Goal: Task Accomplishment & Management: Complete application form

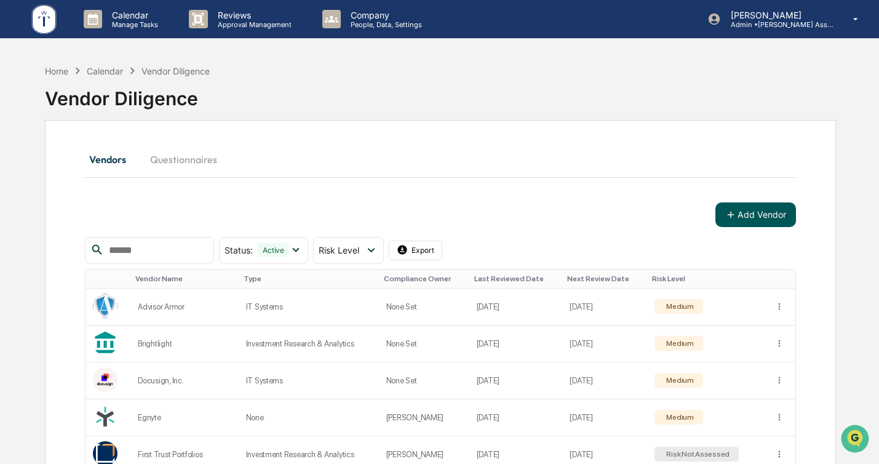
click at [737, 217] on button "Add Vendor" at bounding box center [755, 214] width 81 height 25
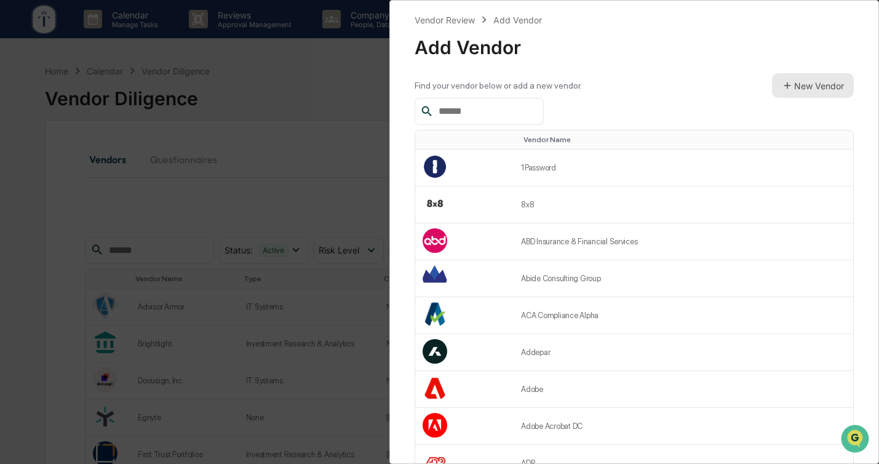
click at [787, 79] on button "New Vendor" at bounding box center [813, 85] width 82 height 25
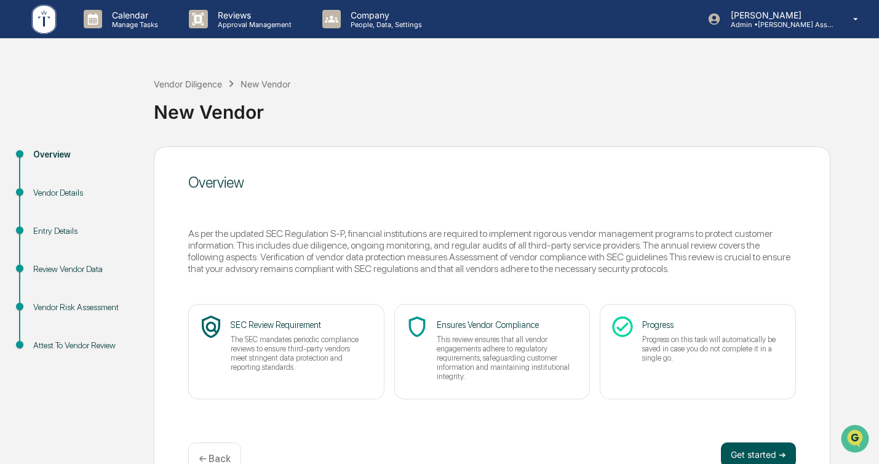
click at [735, 450] on button "Get started ➔" at bounding box center [758, 454] width 75 height 25
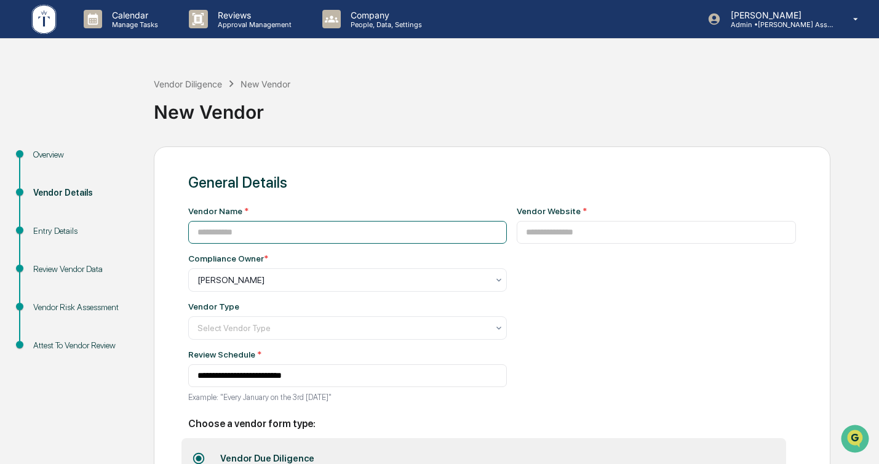
click at [298, 237] on input at bounding box center [347, 232] width 319 height 23
click at [309, 221] on input at bounding box center [347, 232] width 319 height 23
type input "**********"
click at [587, 188] on div "General Details" at bounding box center [492, 182] width 608 height 18
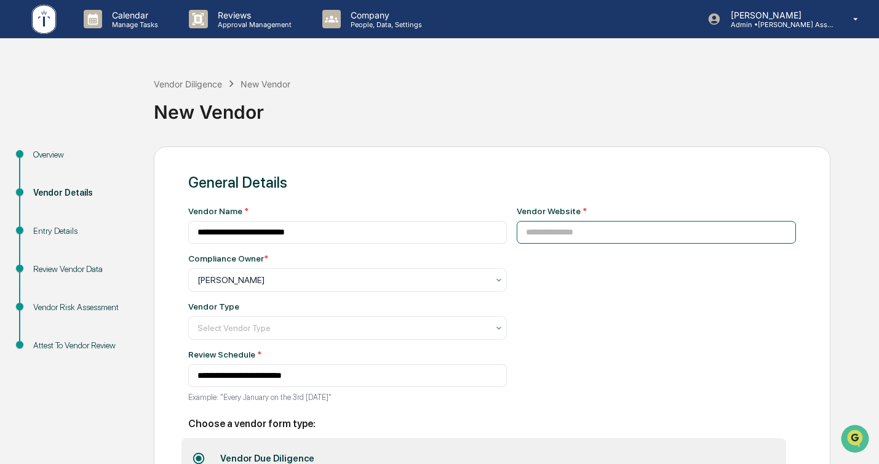
click at [575, 237] on input at bounding box center [657, 232] width 280 height 23
paste input "**********"
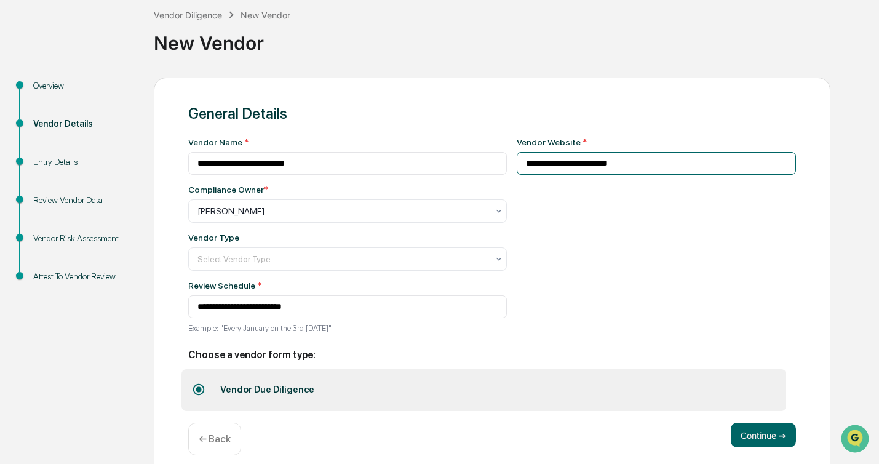
scroll to position [84, 0]
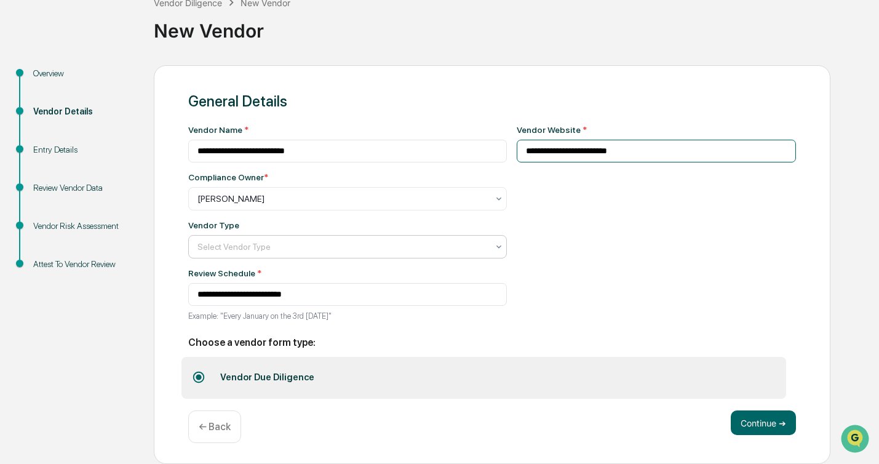
type input "**********"
click at [485, 245] on div at bounding box center [342, 246] width 290 height 12
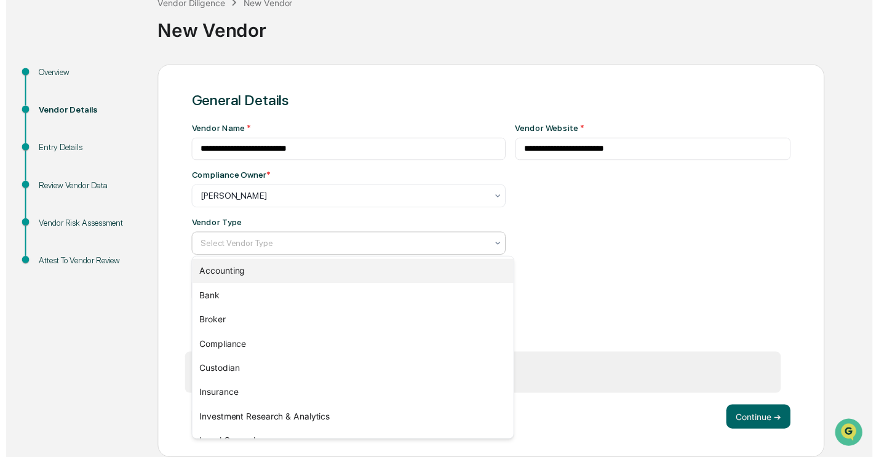
scroll to position [140, 0]
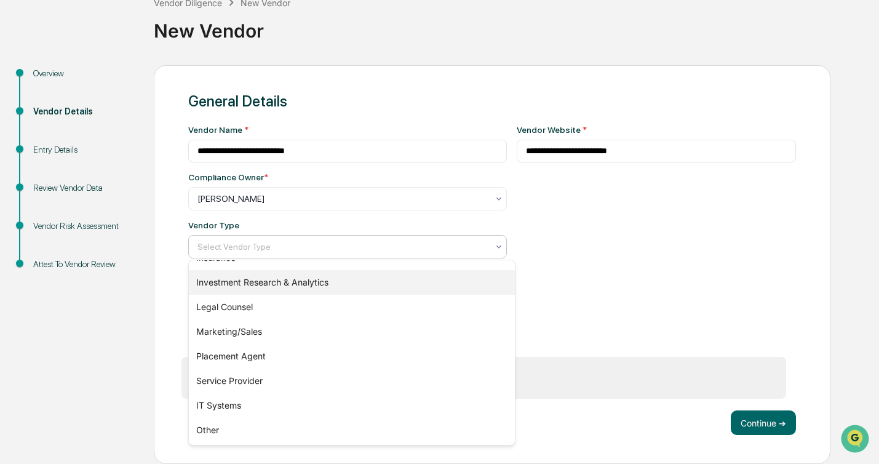
click at [310, 282] on div "Investment Research & Analytics" at bounding box center [352, 282] width 326 height 25
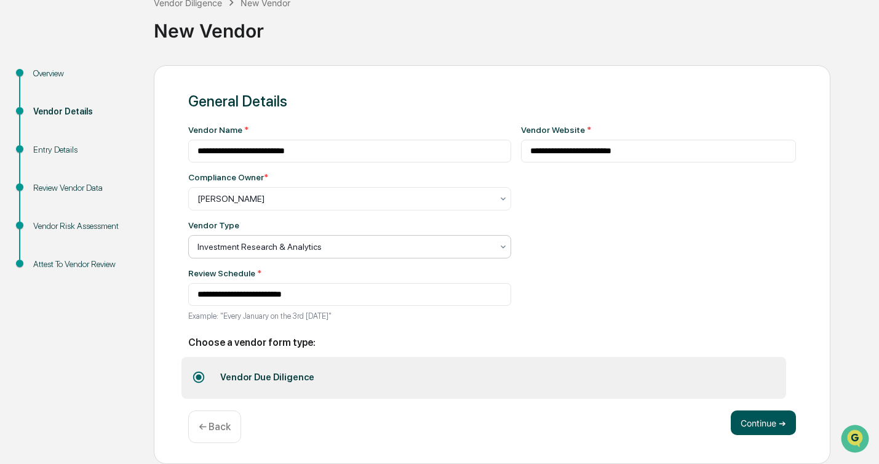
click at [739, 419] on button "Continue ➔" at bounding box center [763, 422] width 65 height 25
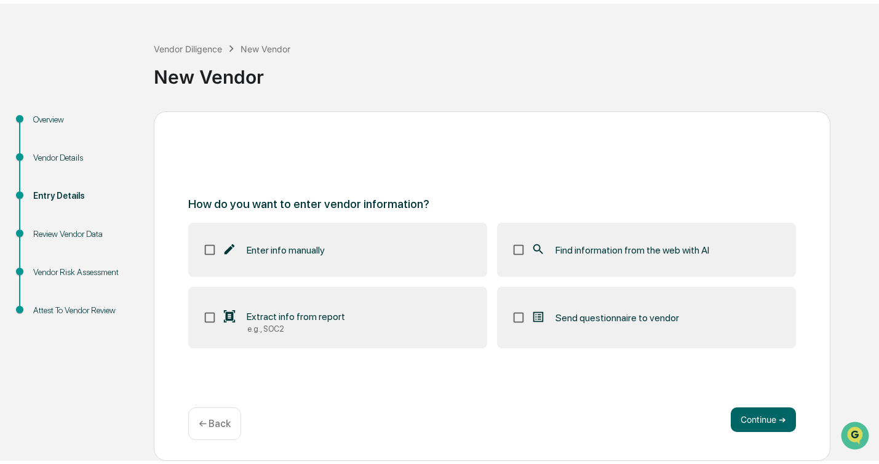
scroll to position [32, 0]
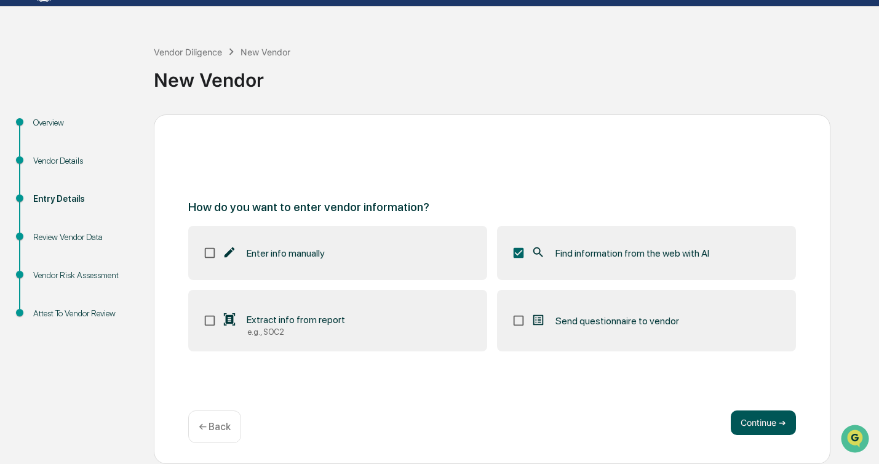
click at [753, 421] on button "Continue ➔" at bounding box center [763, 422] width 65 height 25
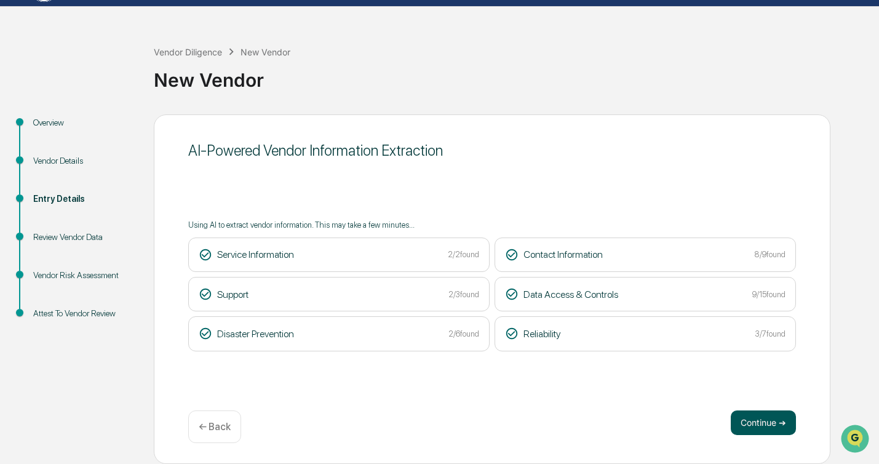
click at [769, 419] on button "Continue ➔" at bounding box center [763, 422] width 65 height 25
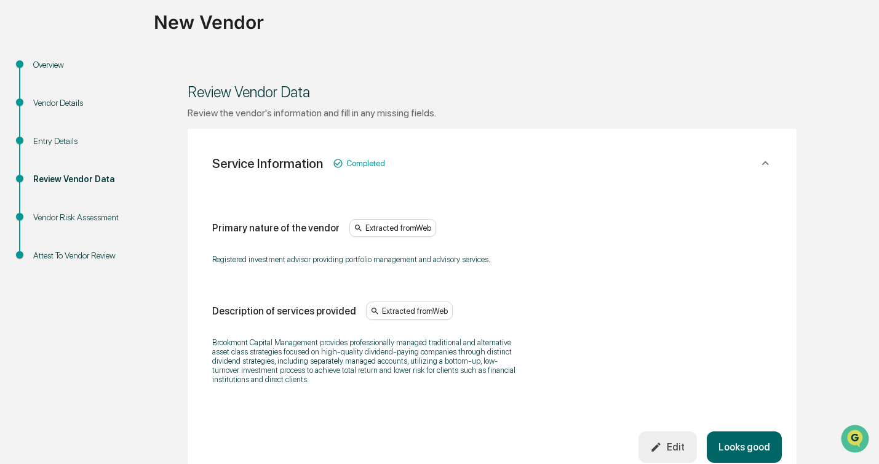
scroll to position [93, 0]
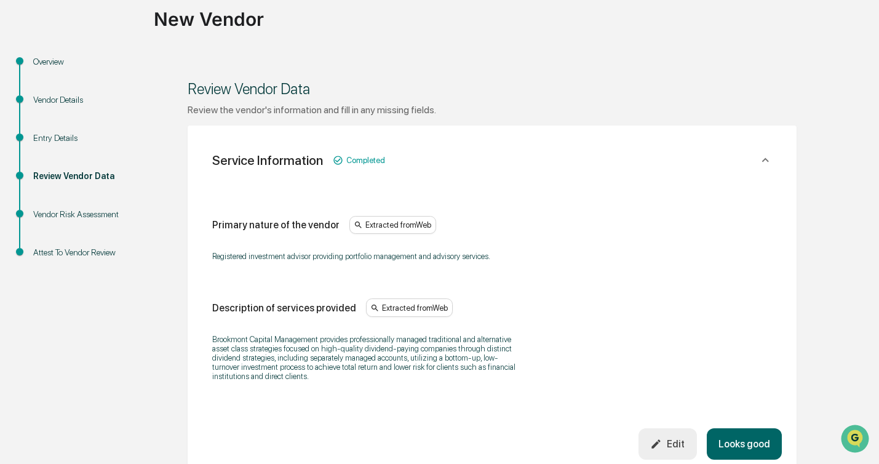
click at [740, 455] on button "Looks good" at bounding box center [744, 443] width 75 height 31
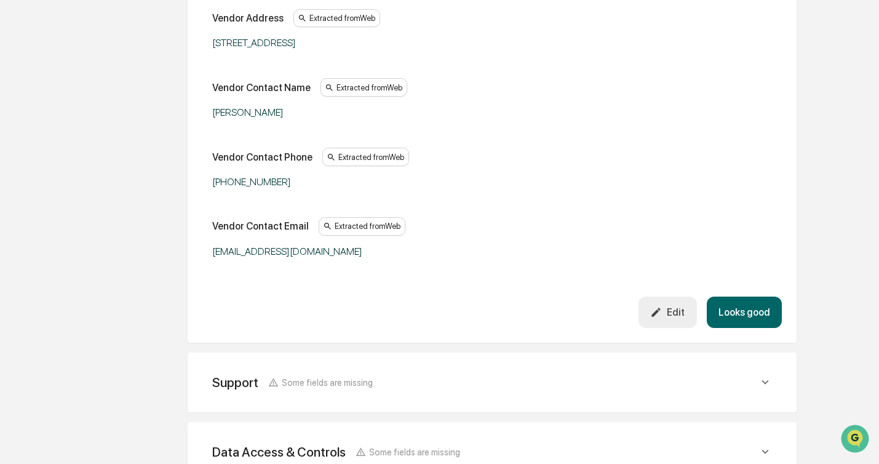
scroll to position [404, 0]
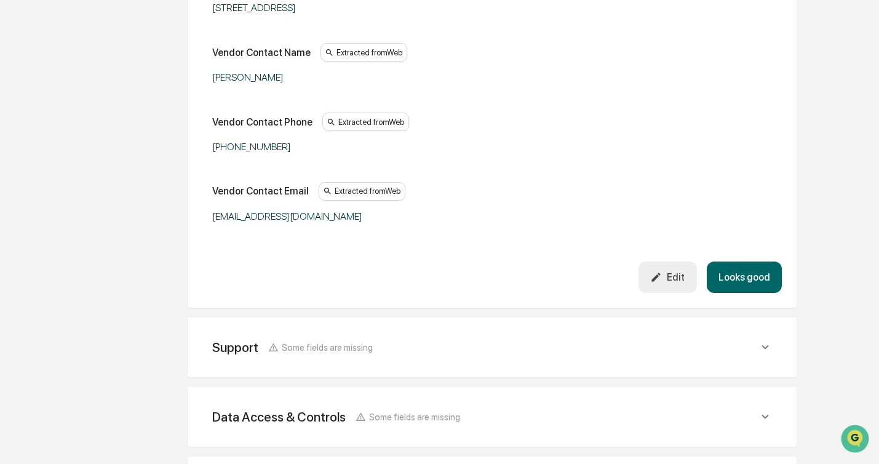
click at [758, 272] on button "Looks good" at bounding box center [744, 276] width 75 height 31
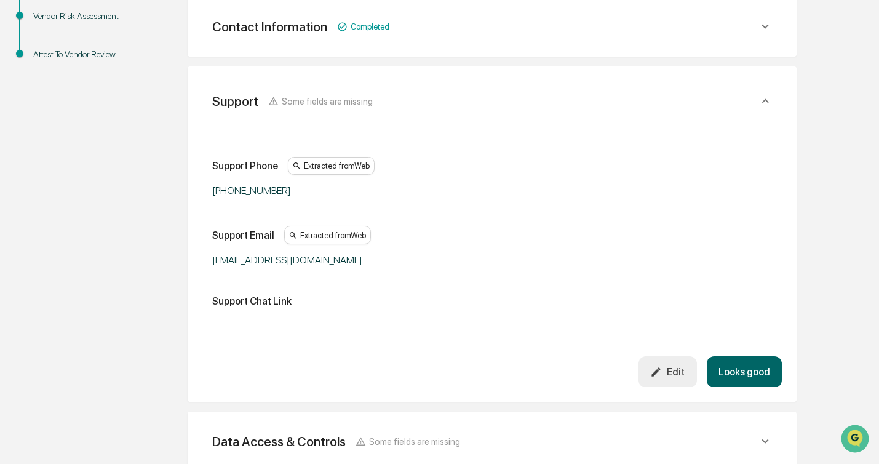
scroll to position [287, 0]
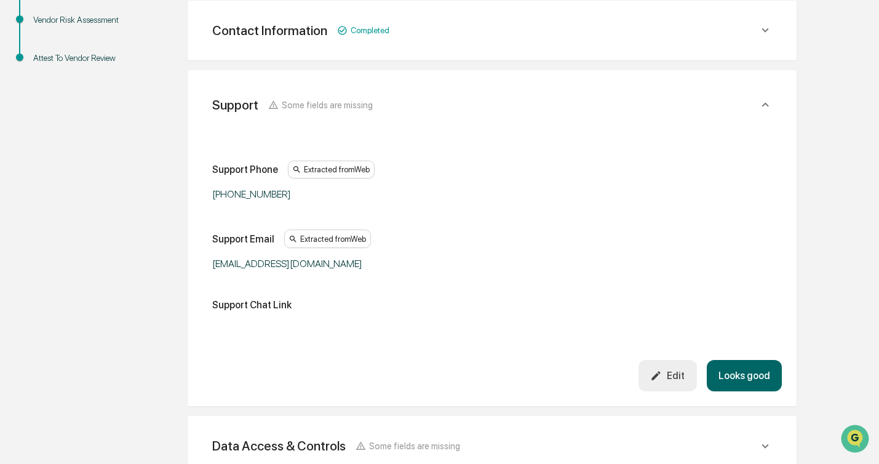
click at [748, 365] on button "Looks good" at bounding box center [744, 375] width 75 height 31
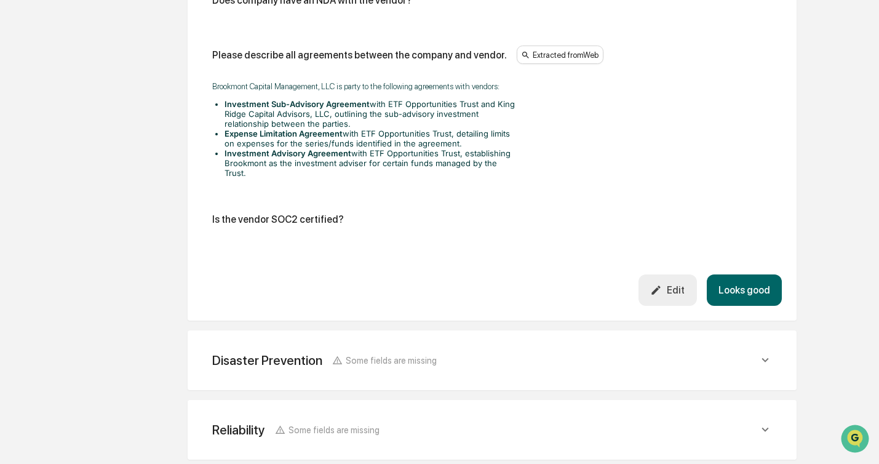
scroll to position [1535, 0]
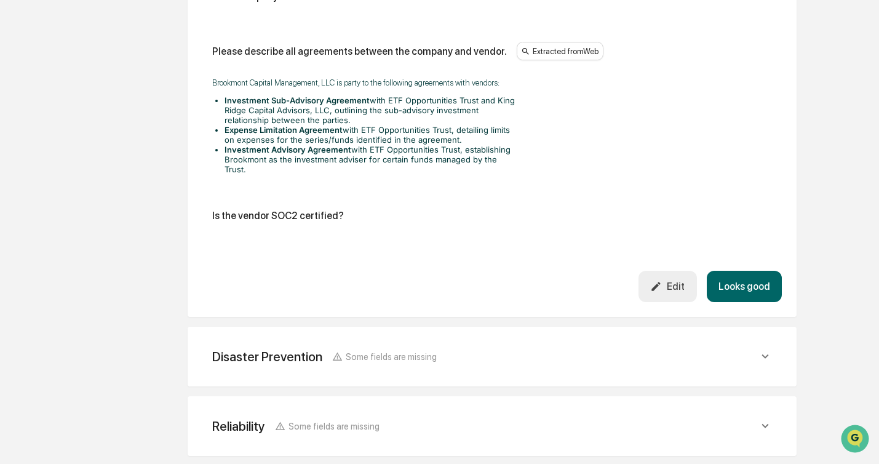
click at [734, 293] on button "Looks good" at bounding box center [744, 286] width 75 height 31
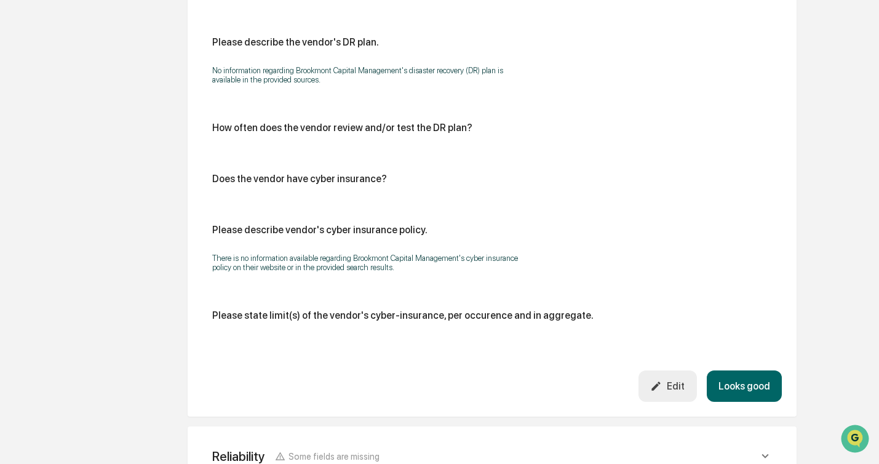
click at [731, 387] on button "Looks good" at bounding box center [744, 385] width 75 height 31
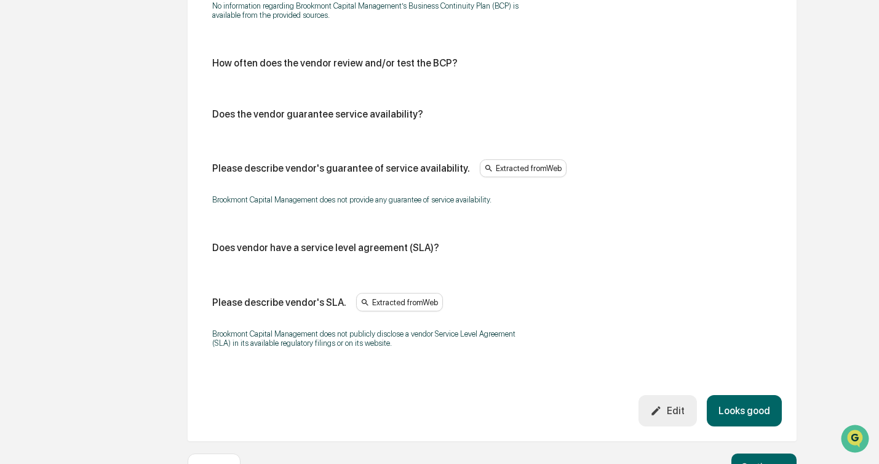
scroll to position [784, 0]
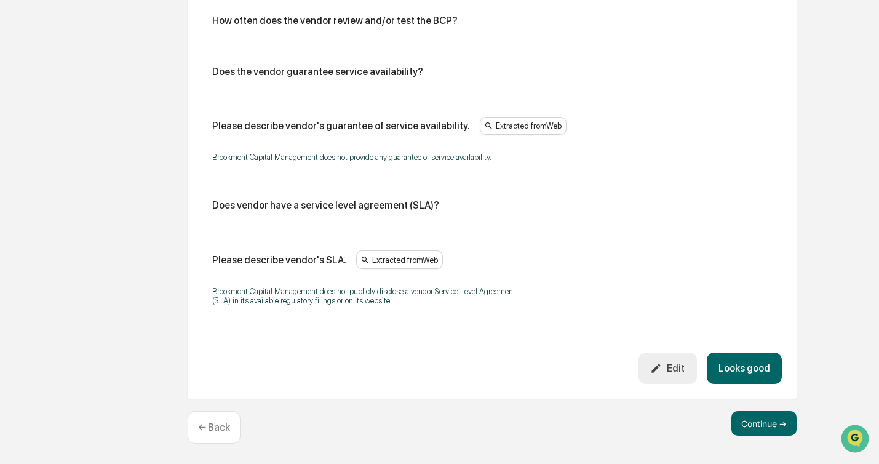
click at [736, 364] on button "Looks good" at bounding box center [744, 367] width 75 height 31
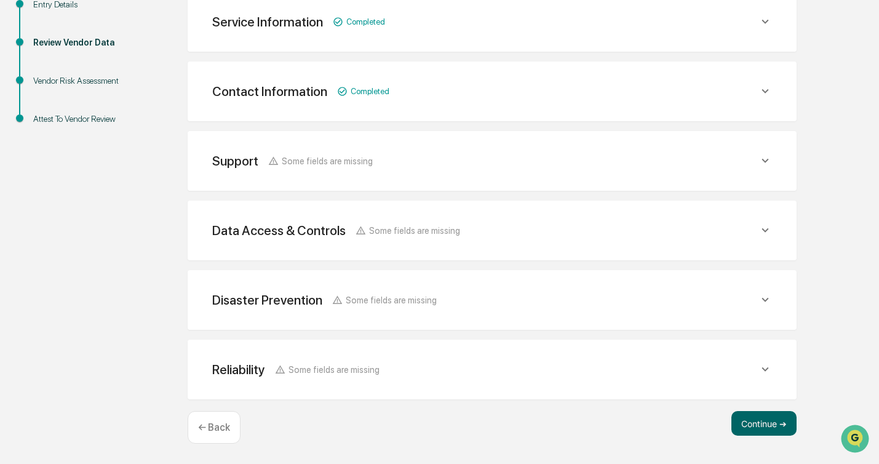
scroll to position [224, 0]
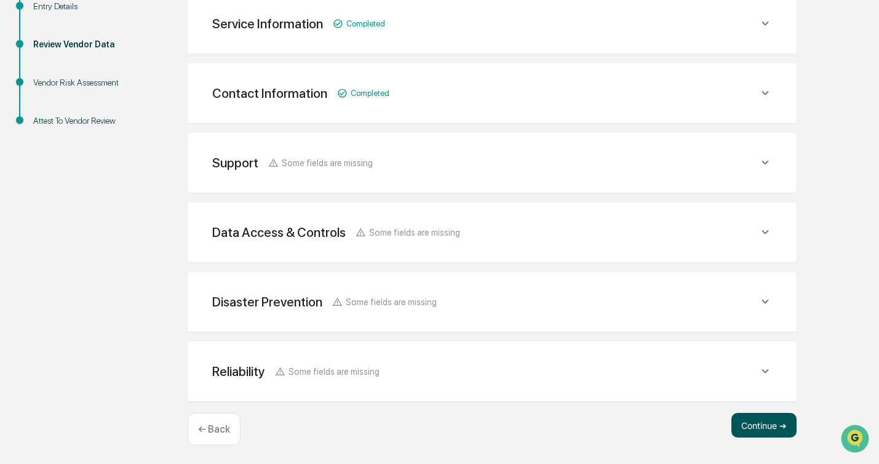
click at [746, 418] on button "Continue ➔" at bounding box center [763, 425] width 65 height 25
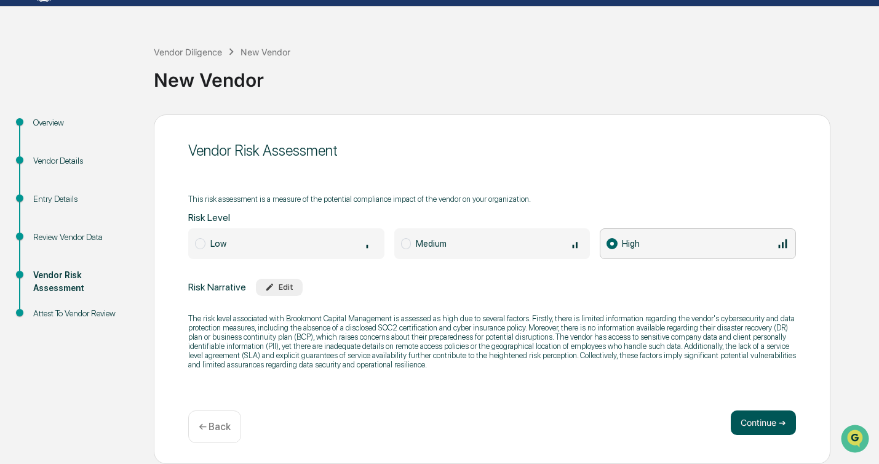
click at [760, 429] on button "Continue ➔" at bounding box center [763, 422] width 65 height 25
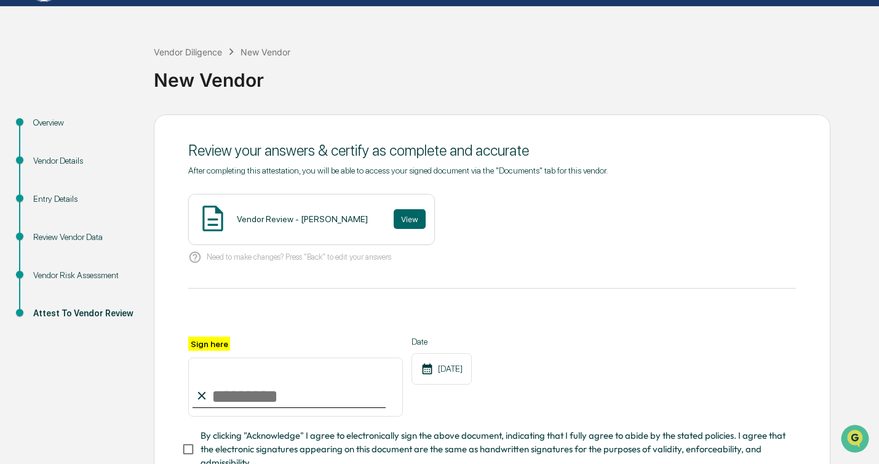
click at [303, 221] on div "Vendor Review - [PERSON_NAME]" at bounding box center [302, 219] width 131 height 10
click at [406, 220] on button "View" at bounding box center [410, 219] width 32 height 20
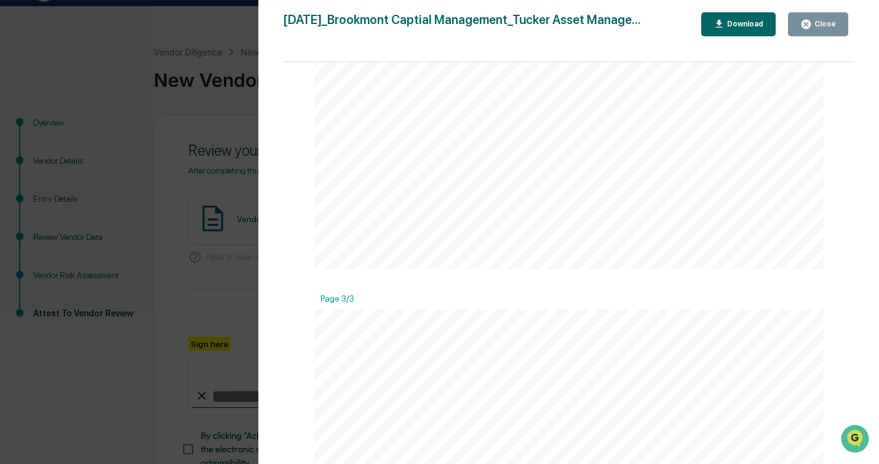
scroll to position [1871, 0]
click at [813, 32] on button "Close" at bounding box center [818, 24] width 60 height 24
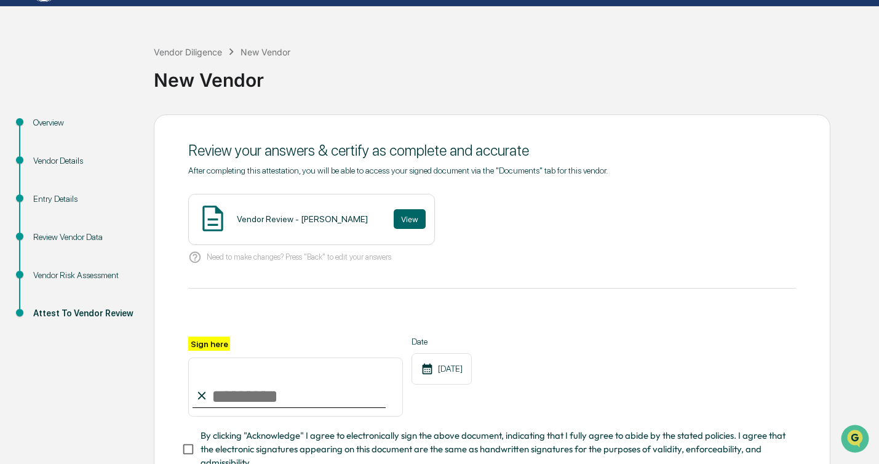
click at [294, 381] on input "Sign here" at bounding box center [295, 386] width 215 height 59
type input "**********"
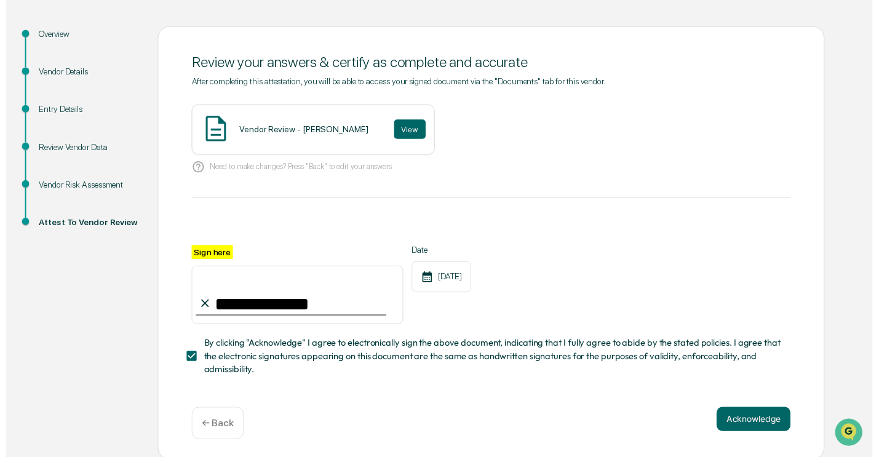
scroll to position [121, 0]
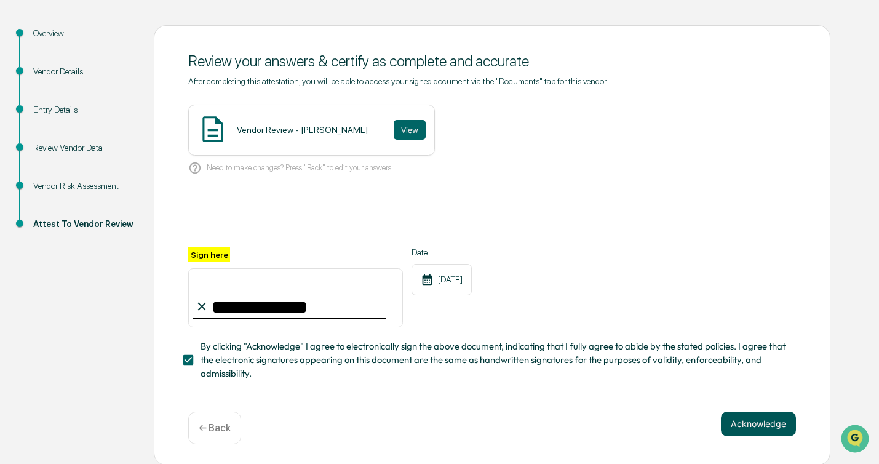
click at [740, 418] on button "Acknowledge" at bounding box center [758, 423] width 75 height 25
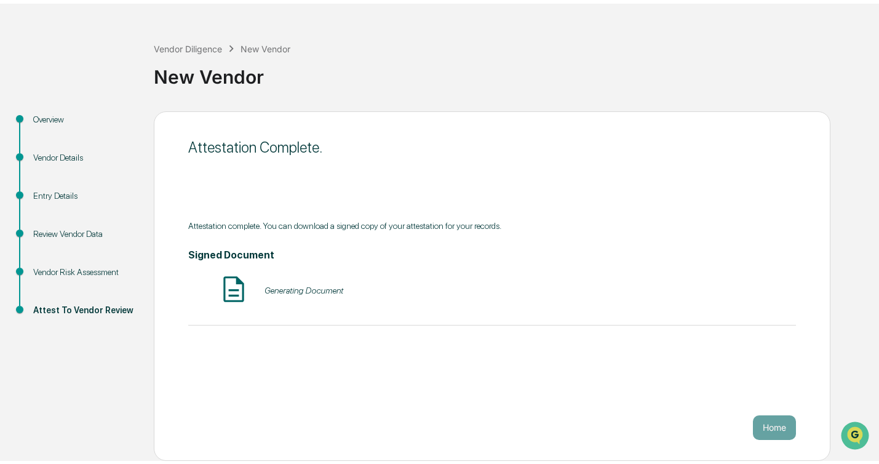
scroll to position [32, 0]
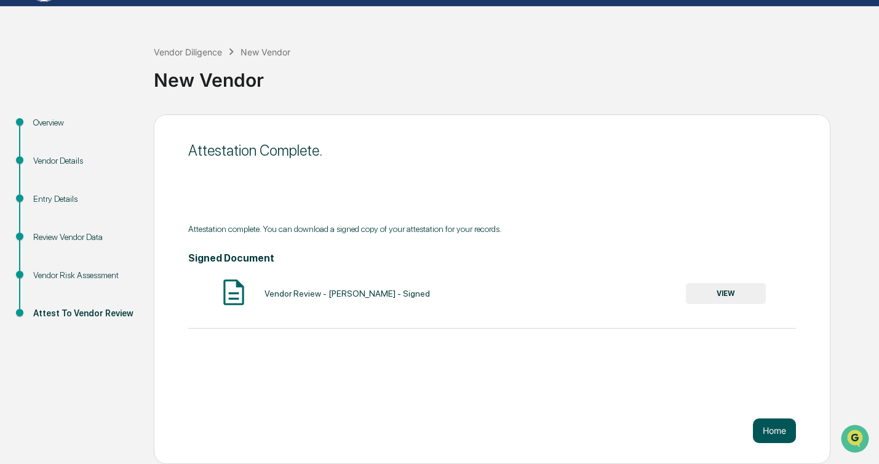
click at [772, 438] on button "Home" at bounding box center [774, 430] width 43 height 25
